Goal: Task Accomplishment & Management: Manage account settings

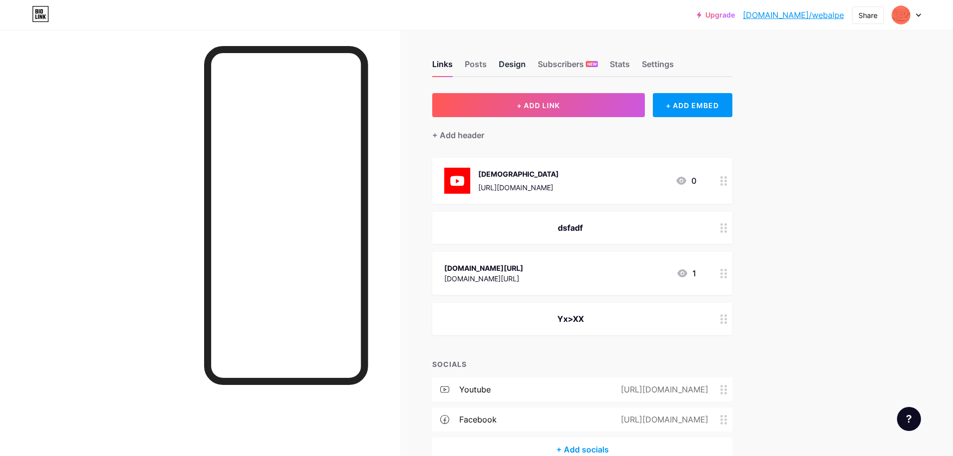
click at [505, 60] on div "Design" at bounding box center [512, 67] width 27 height 18
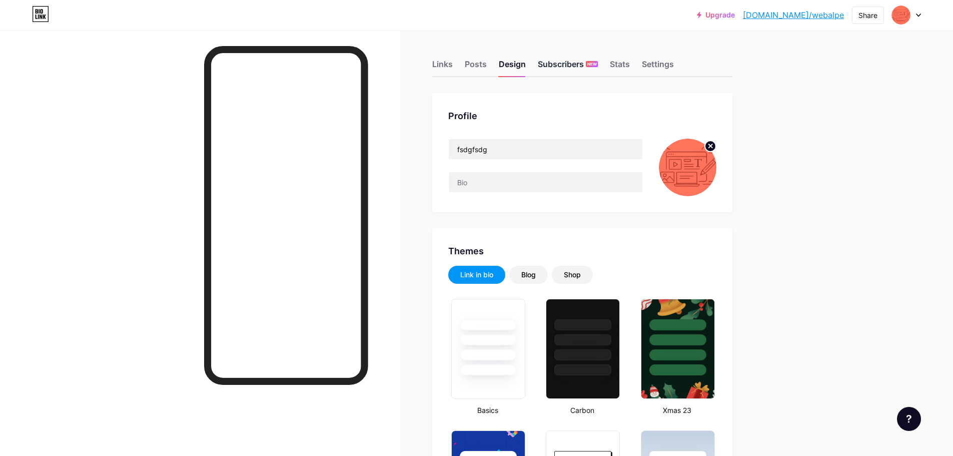
click at [571, 66] on div "Subscribers NEW" at bounding box center [568, 67] width 60 height 18
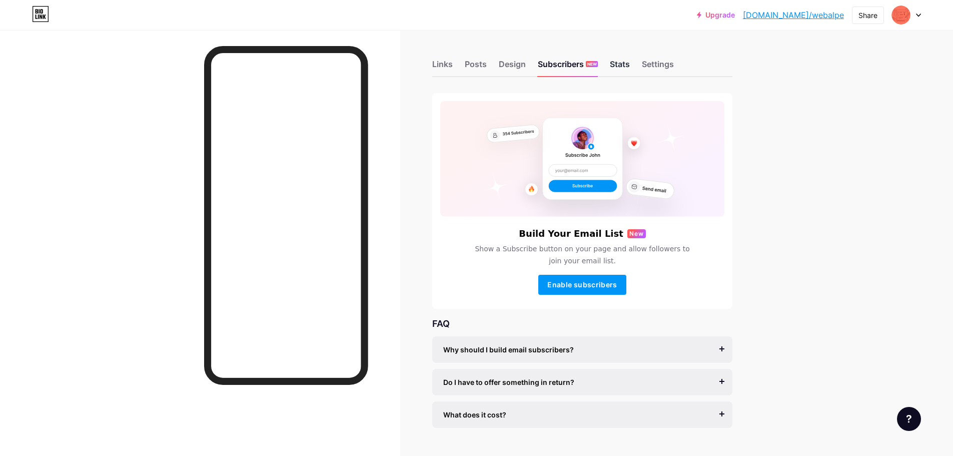
click at [619, 69] on div "Stats" at bounding box center [620, 67] width 20 height 18
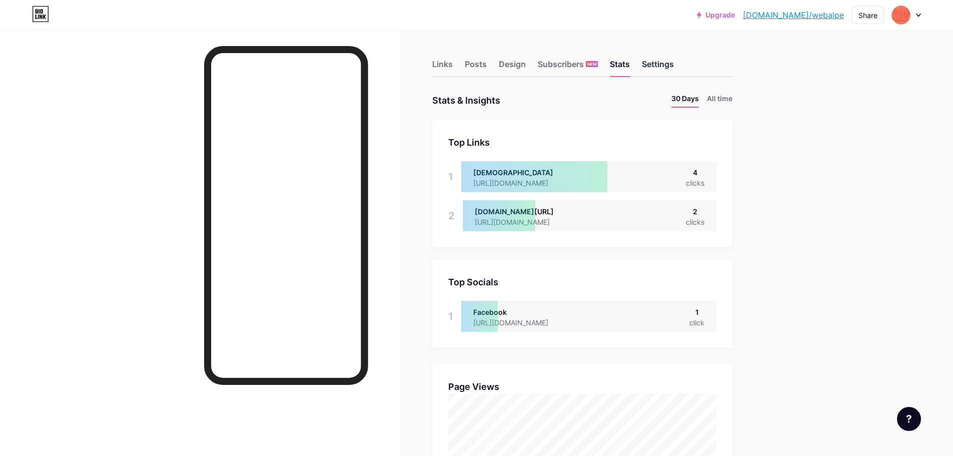
scroll to position [456, 953]
click at [654, 67] on div "Settings" at bounding box center [658, 67] width 32 height 18
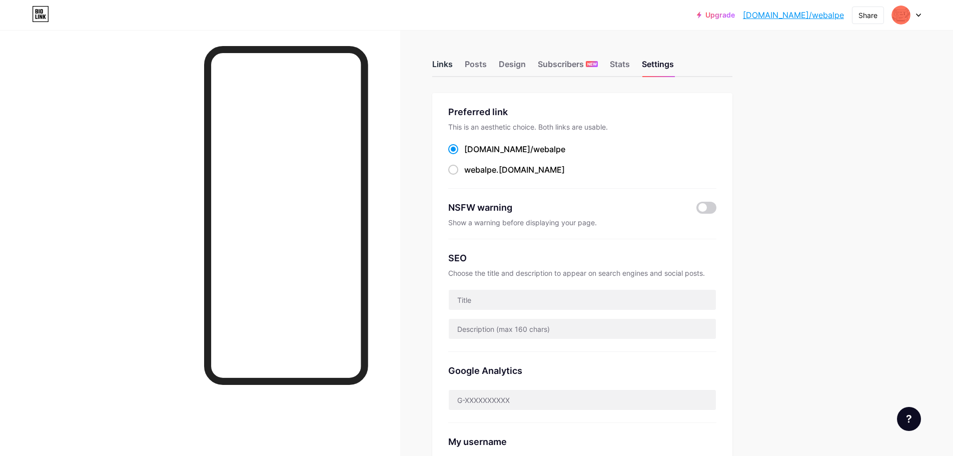
click at [447, 61] on div "Links" at bounding box center [442, 67] width 21 height 18
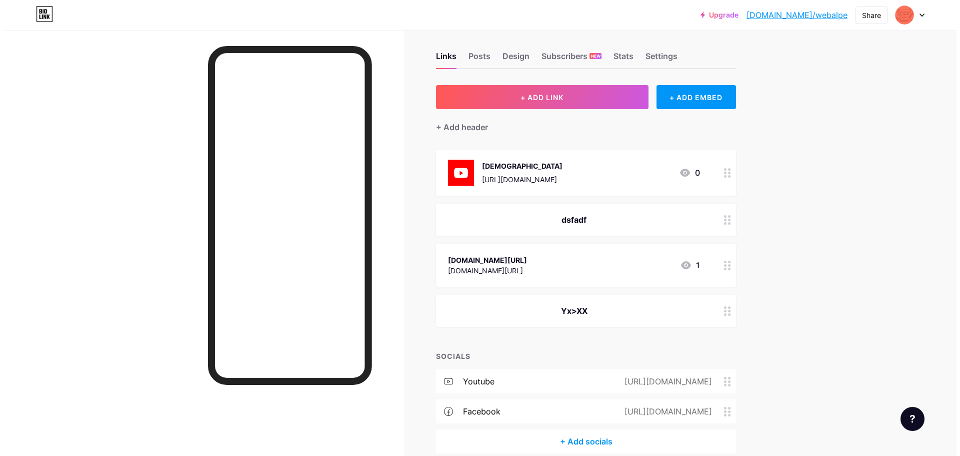
scroll to position [55, 0]
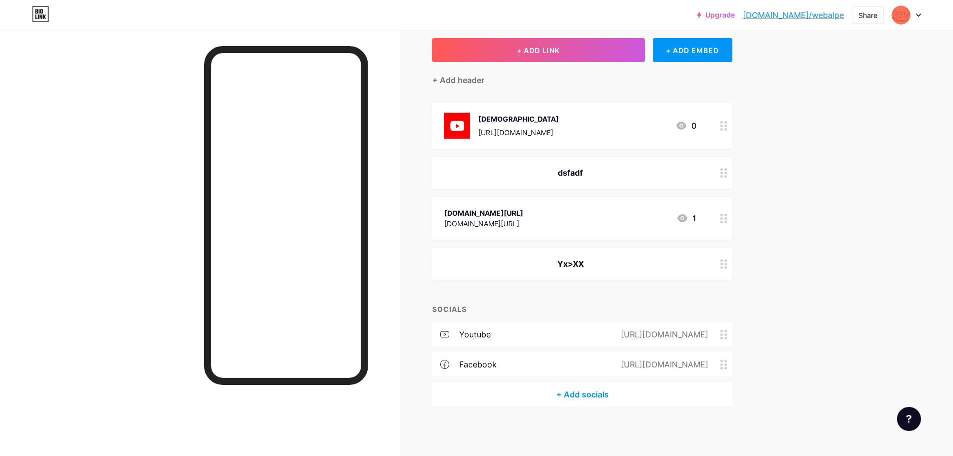
click at [593, 390] on div "+ Add socials" at bounding box center [582, 394] width 300 height 24
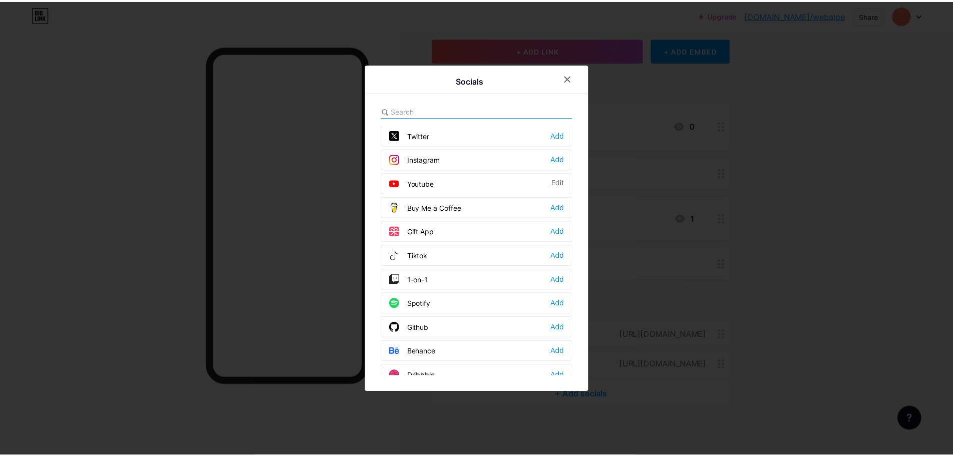
scroll to position [250, 0]
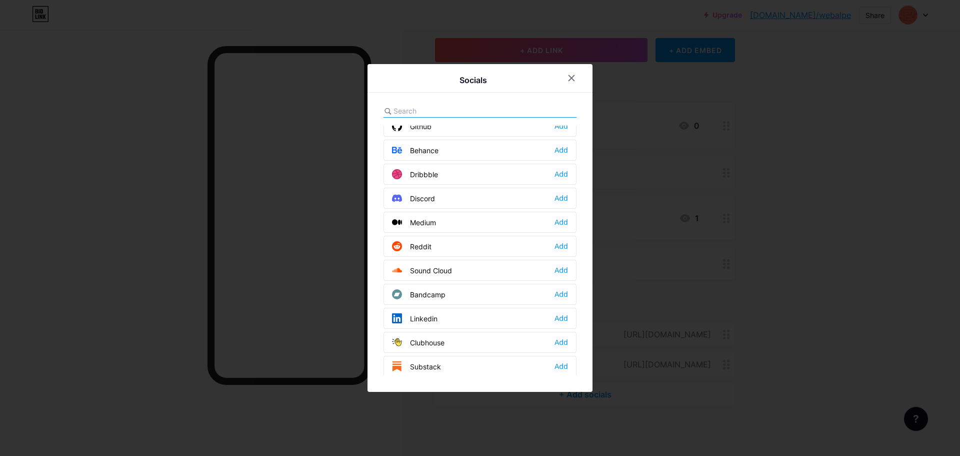
click at [430, 197] on div "Discord" at bounding box center [413, 198] width 43 height 10
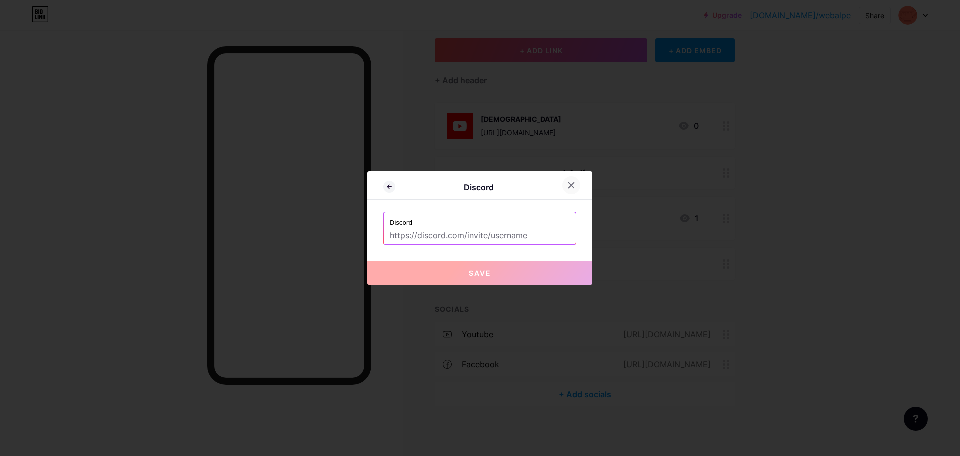
click at [568, 184] on icon at bounding box center [572, 185] width 8 height 8
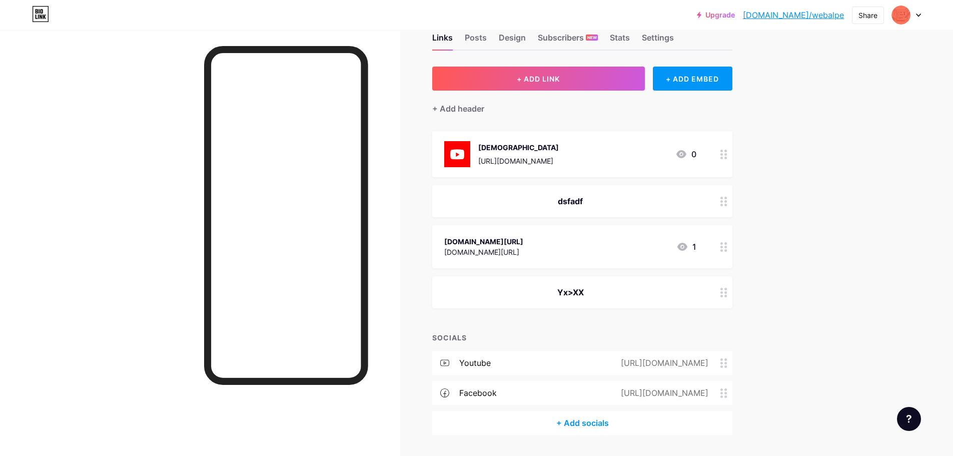
scroll to position [0, 0]
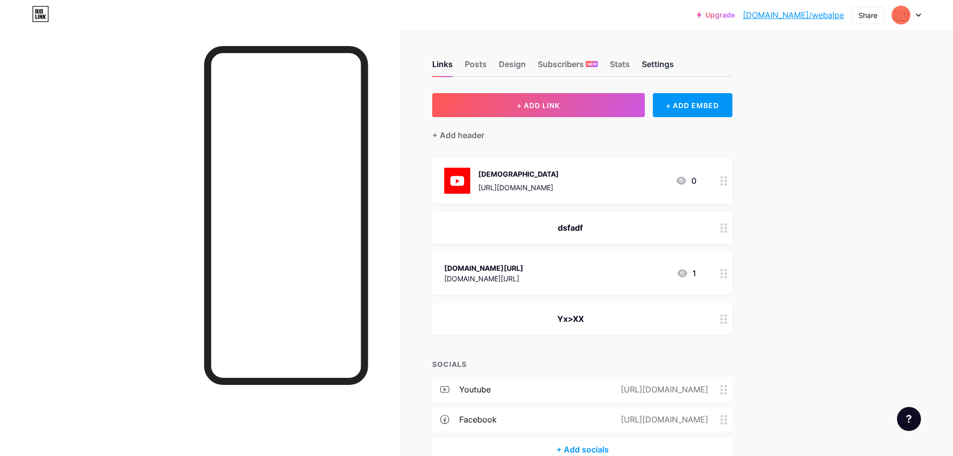
click at [660, 65] on div "Settings" at bounding box center [658, 67] width 32 height 18
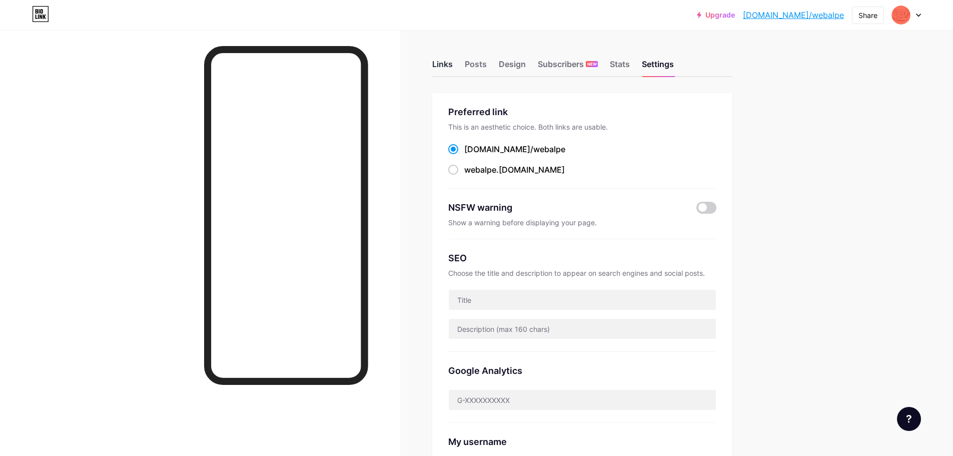
click at [439, 63] on div "Links" at bounding box center [442, 67] width 21 height 18
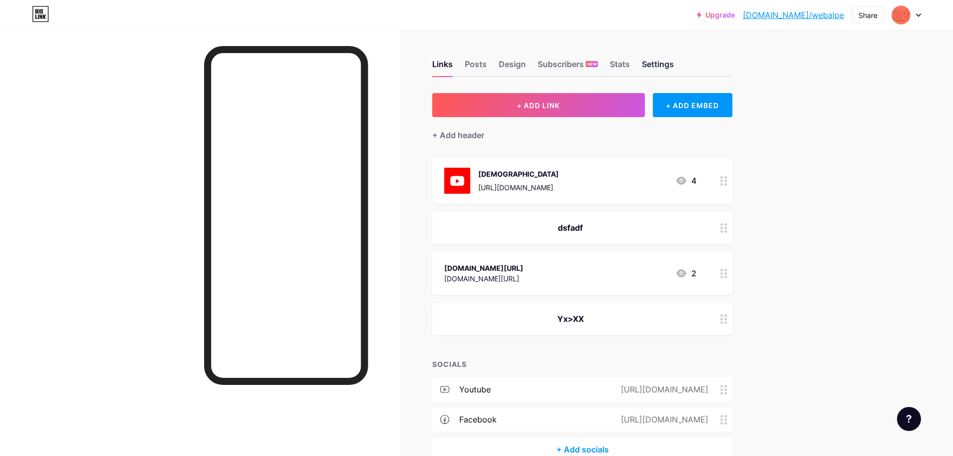
click at [655, 62] on div "Settings" at bounding box center [658, 67] width 32 height 18
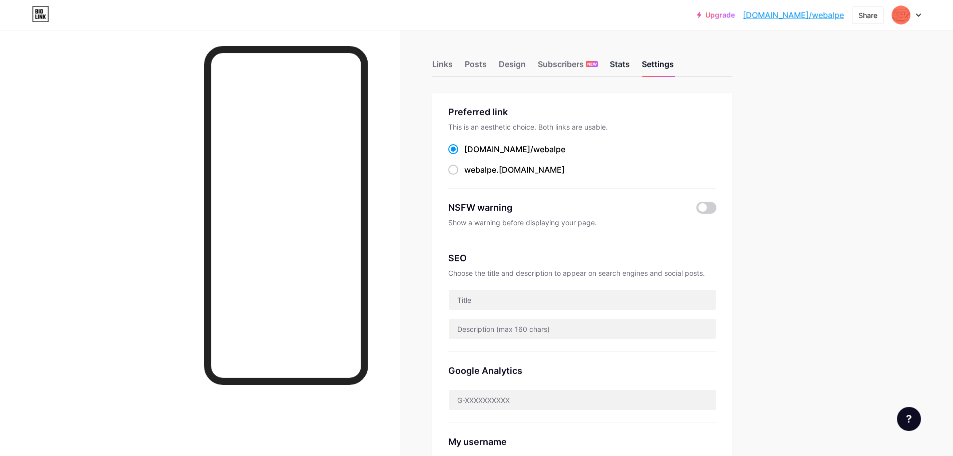
click at [628, 65] on div "Stats" at bounding box center [620, 67] width 20 height 18
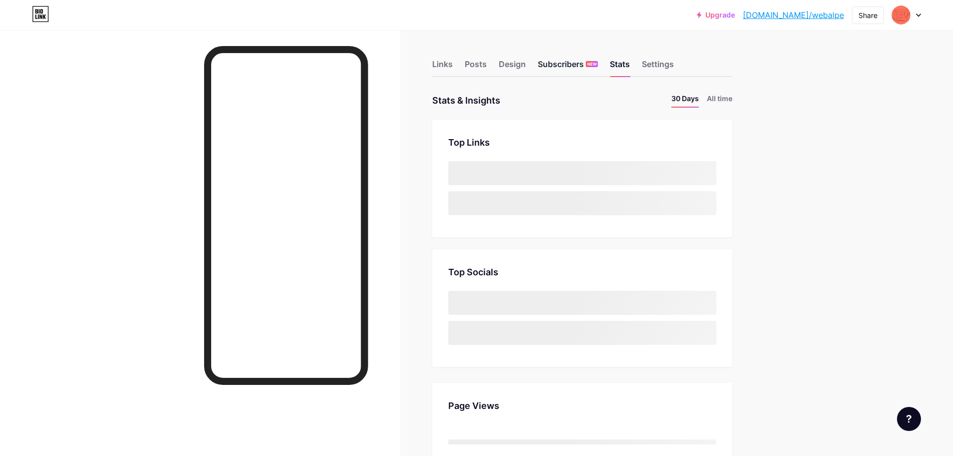
click at [563, 59] on div "Subscribers NEW" at bounding box center [568, 67] width 60 height 18
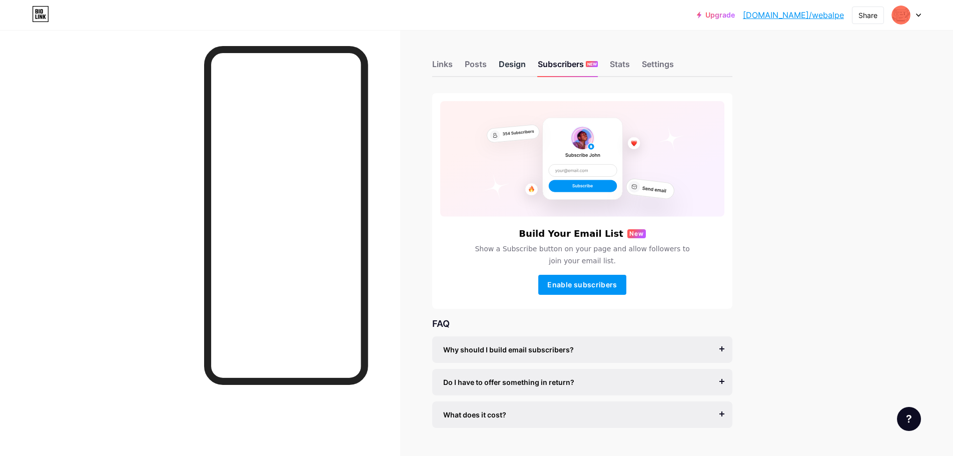
click at [519, 61] on div "Design" at bounding box center [512, 67] width 27 height 18
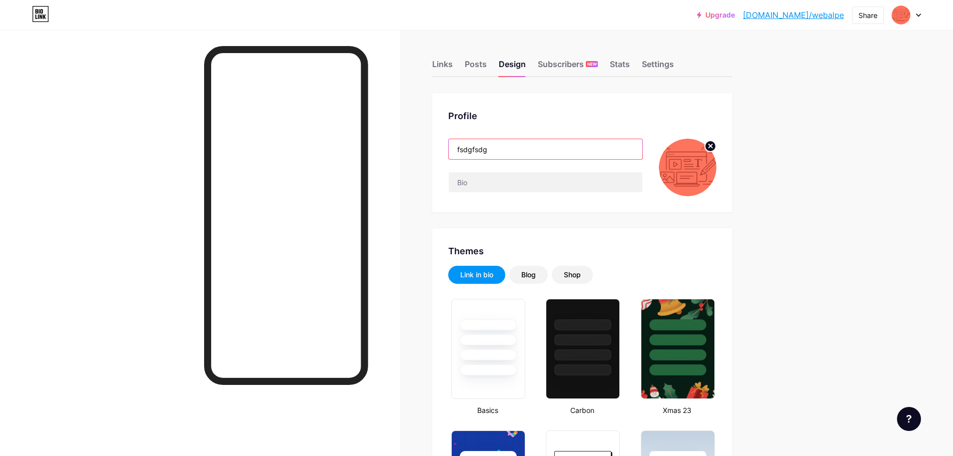
click at [502, 153] on input "fsdgfsdg" at bounding box center [546, 149] width 194 height 20
click at [450, 68] on div "Links" at bounding box center [442, 67] width 21 height 18
